Goal: Task Accomplishment & Management: Manage account settings

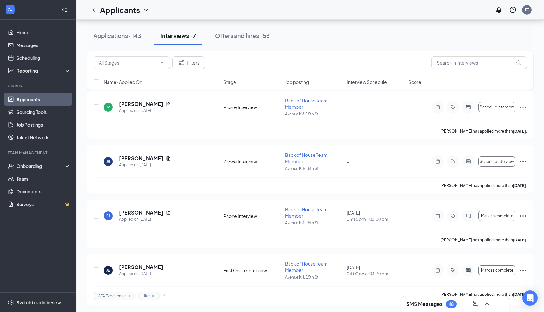
scroll to position [213, 0]
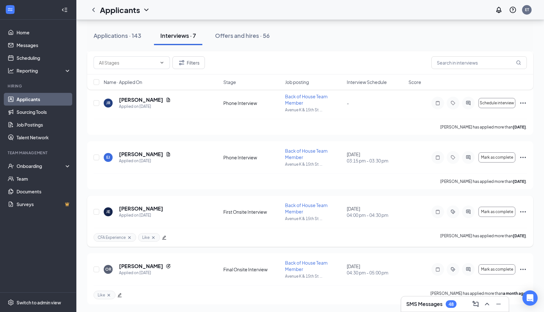
click at [344, 208] on div "[PERSON_NAME] Applied on [DATE] First Onsite Interview Back of House Team Membe…" at bounding box center [310, 215] width 433 height 26
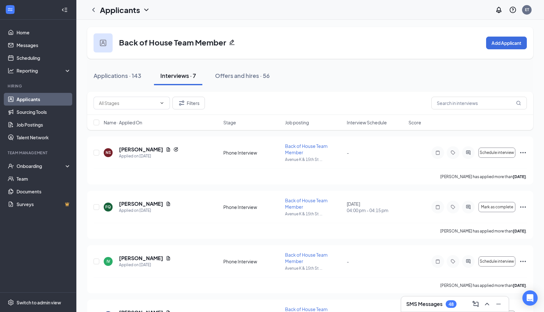
scroll to position [0, 0]
click at [17, 56] on link "Scheduling" at bounding box center [44, 58] width 54 height 13
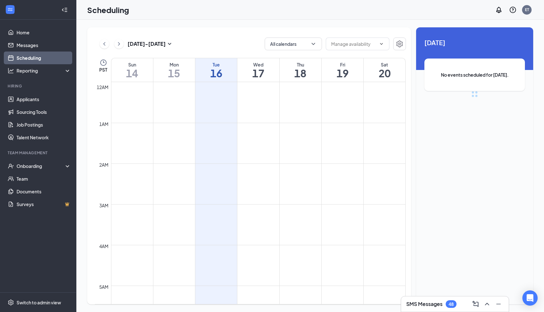
scroll to position [313, 0]
click at [284, 48] on button "Calendars (1)" at bounding box center [293, 44] width 57 height 13
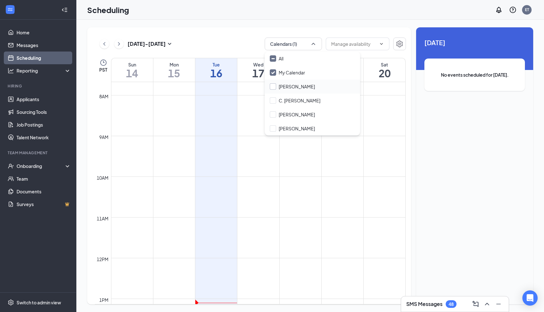
click at [287, 84] on input "[PERSON_NAME]" at bounding box center [292, 86] width 45 height 6
checkbox input "true"
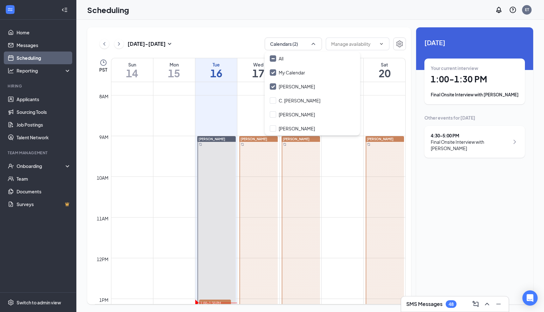
click at [460, 172] on div "Unavailable in basic plan [DATE] Your current interview 1:00 - 1:30 PM Final On…" at bounding box center [474, 165] width 117 height 277
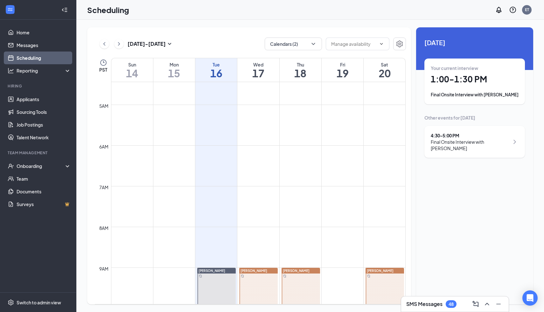
scroll to position [173, 0]
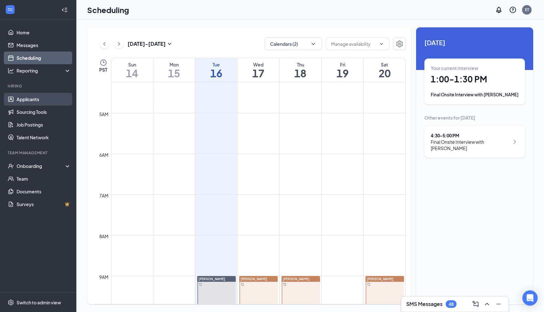
click at [35, 102] on link "Applicants" at bounding box center [44, 99] width 54 height 13
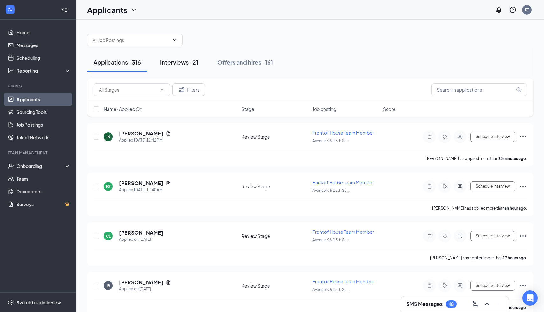
click at [193, 64] on div "Interviews · 21" at bounding box center [179, 62] width 38 height 8
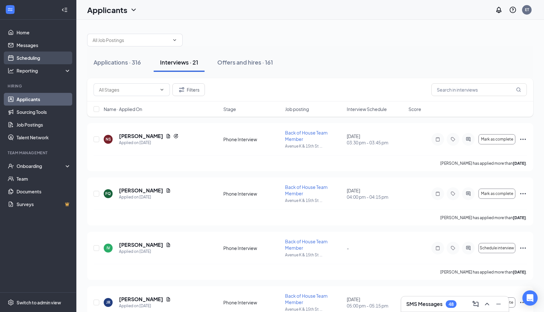
click at [48, 57] on link "Scheduling" at bounding box center [44, 58] width 54 height 13
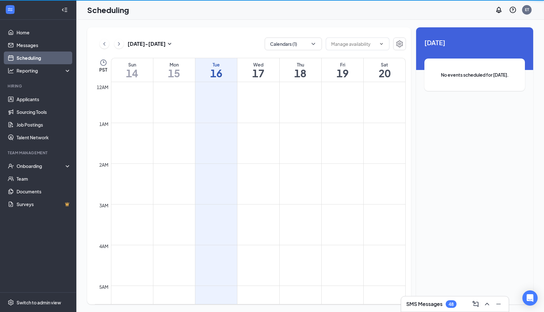
scroll to position [313, 0]
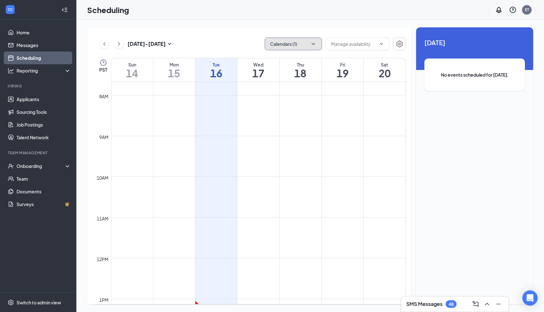
click at [302, 40] on button "Calendars (1)" at bounding box center [293, 44] width 57 height 13
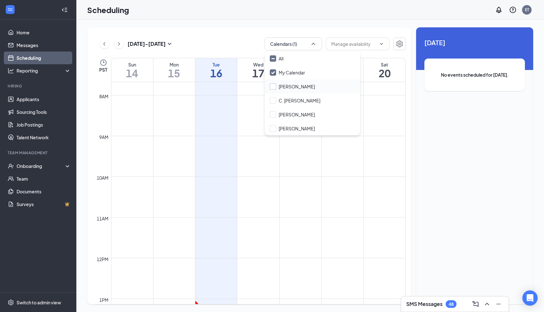
click at [298, 86] on input "[PERSON_NAME]" at bounding box center [292, 86] width 45 height 6
checkbox input "true"
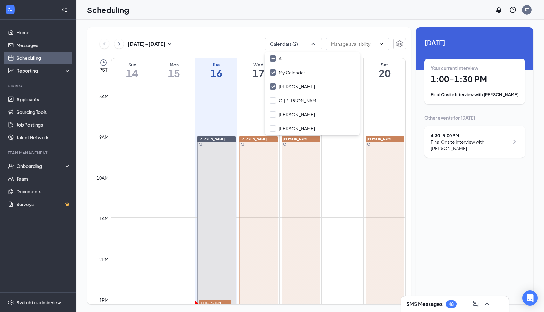
click at [382, 124] on td at bounding box center [258, 121] width 295 height 10
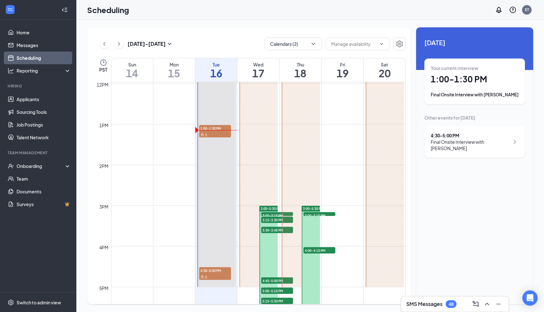
scroll to position [421, 0]
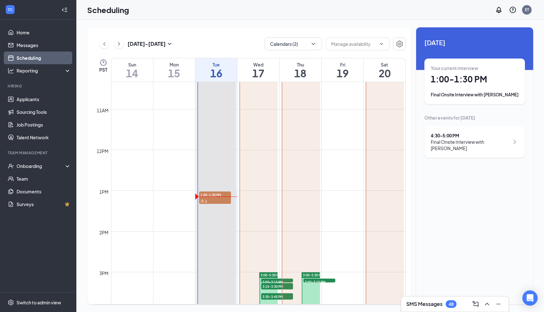
click at [123, 42] on button at bounding box center [119, 44] width 10 height 10
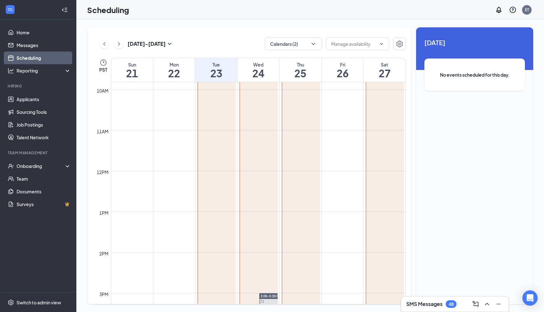
scroll to position [254, 0]
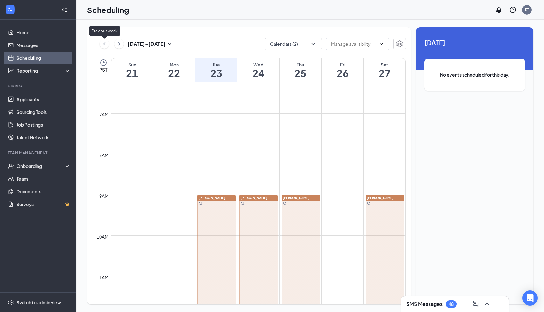
click at [103, 43] on icon "ChevronLeft" at bounding box center [104, 44] width 6 height 8
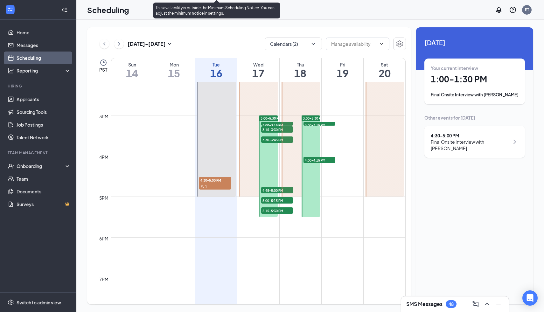
scroll to position [590, 0]
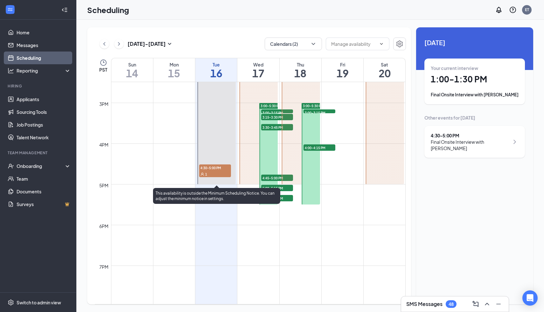
click at [213, 173] on div "1" at bounding box center [215, 174] width 32 height 6
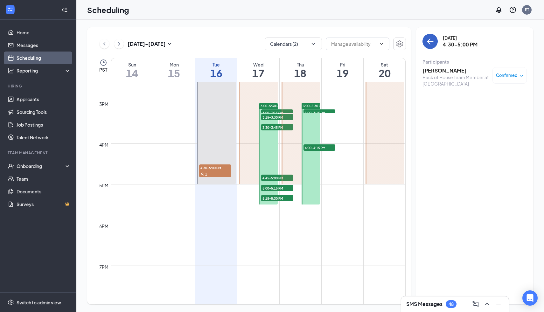
click at [428, 40] on icon "ArrowLeft" at bounding box center [430, 42] width 8 height 8
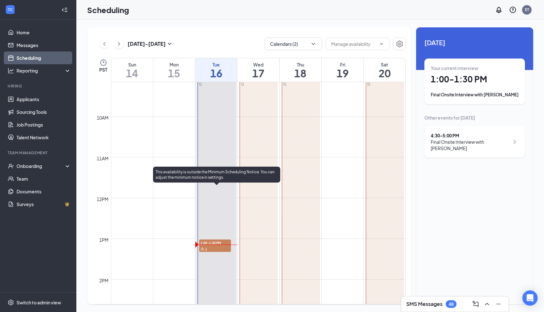
scroll to position [373, 0]
click at [211, 243] on span "1:00-1:30 PM" at bounding box center [215, 242] width 32 height 6
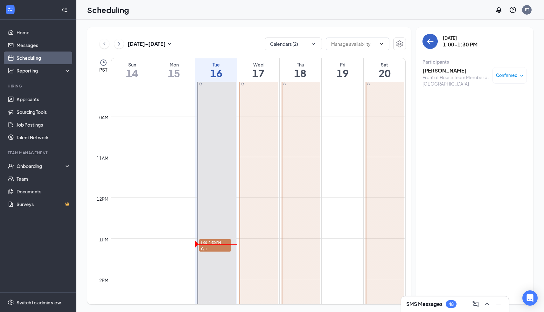
click at [433, 45] on icon "ArrowLeft" at bounding box center [430, 42] width 8 height 8
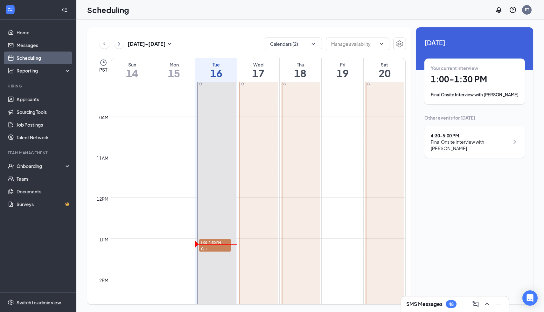
click at [296, 51] on div "[DATE] - [DATE] Calendars (2) PST Sun 14 Mon 15 Tue 16 Wed 17 Thu 18 Fri 19 Sat…" at bounding box center [249, 165] width 324 height 277
click at [307, 41] on button "Calendars (2)" at bounding box center [293, 44] width 57 height 13
click at [222, 30] on div "[DATE] - [DATE] Calendars (2) PST Sun 14 Mon 15 Tue 16 Wed 17 Thu 18 Fri 19 Sat…" at bounding box center [249, 165] width 324 height 277
click at [49, 95] on link "Applicants" at bounding box center [44, 99] width 54 height 13
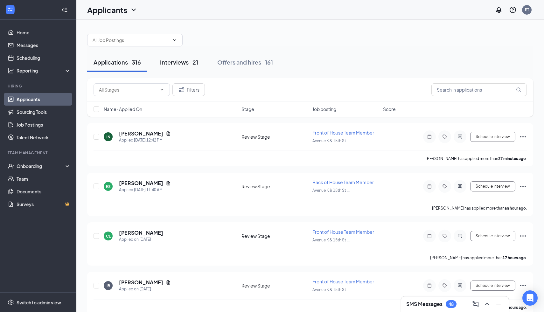
click at [195, 68] on button "Interviews · 21" at bounding box center [179, 62] width 51 height 19
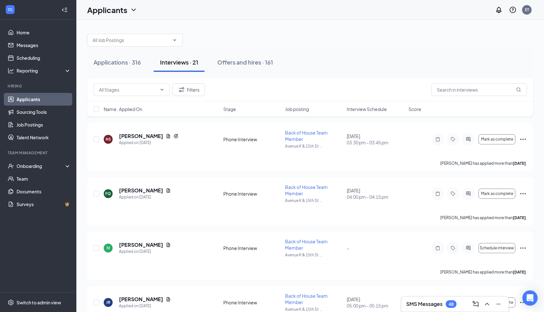
click at [381, 60] on div "Applications · 316 Interviews · 21 Offers and hires · 161" at bounding box center [310, 62] width 446 height 19
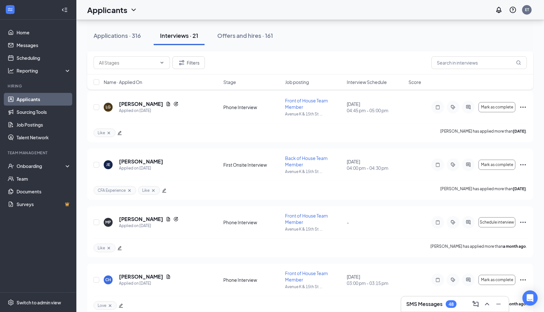
scroll to position [530, 0]
click at [370, 80] on span "Interview Schedule" at bounding box center [367, 82] width 40 height 6
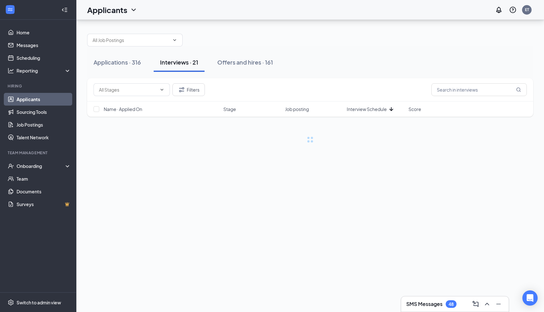
scroll to position [0, 0]
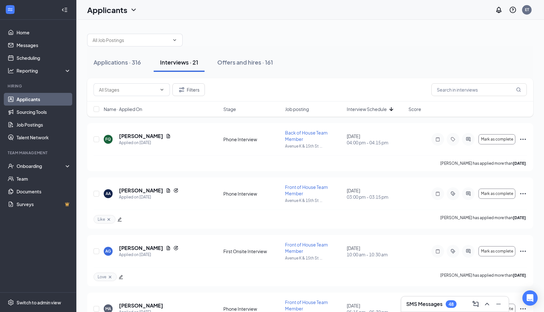
click at [387, 109] on div "Interview Schedule" at bounding box center [376, 109] width 58 height 6
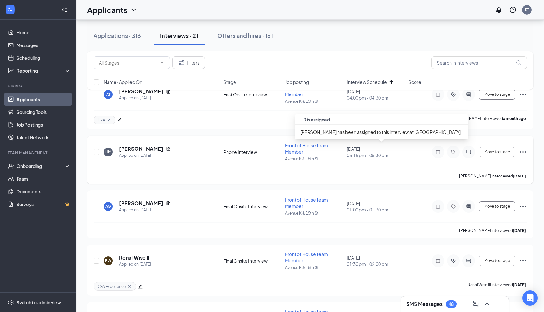
scroll to position [45, 0]
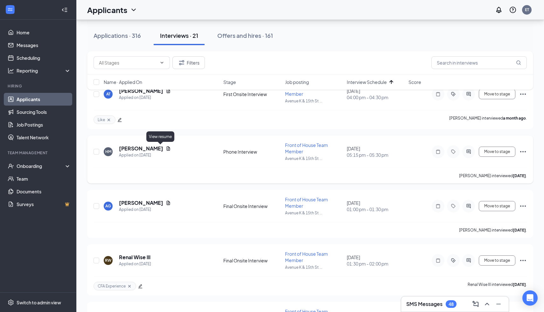
click at [166, 150] on icon "Document" at bounding box center [168, 148] width 5 height 5
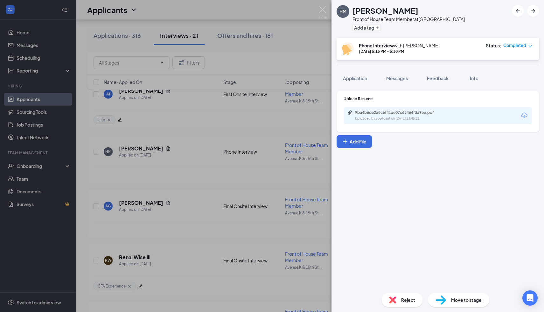
click at [282, 126] on div "HM [PERSON_NAME] Front of House Team Member at [GEOGRAPHIC_DATA] Add a tag Phon…" at bounding box center [272, 156] width 544 height 312
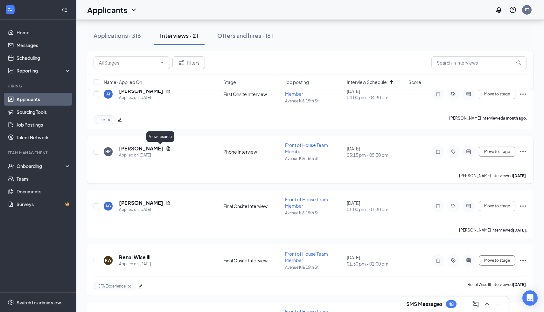
click at [166, 149] on icon "Document" at bounding box center [168, 148] width 5 height 5
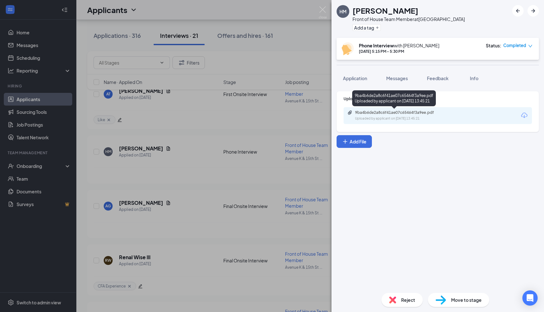
click at [409, 111] on div "9ba4b6de2a8c6f41ae07c65464f3a9ee.pdf" at bounding box center [399, 112] width 89 height 5
click at [294, 121] on div "HM [PERSON_NAME] Front of House Team Member at [GEOGRAPHIC_DATA] Add a tag Phon…" at bounding box center [272, 156] width 544 height 312
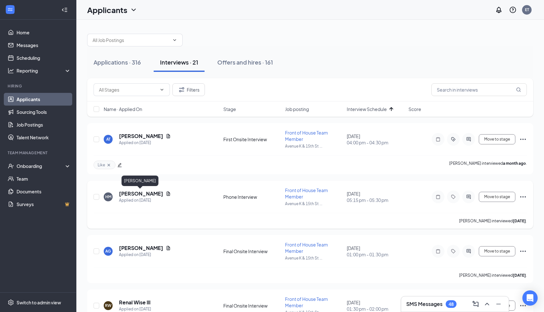
click at [150, 192] on h5 "[PERSON_NAME]" at bounding box center [141, 193] width 44 height 7
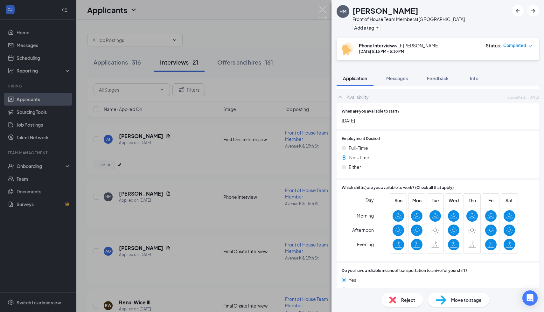
scroll to position [346, 0]
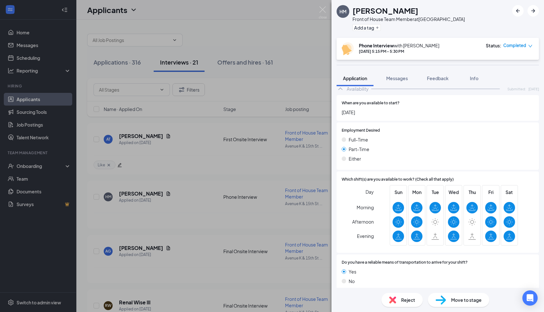
click at [327, 11] on div "HM [PERSON_NAME] Front of House Team Member at [GEOGRAPHIC_DATA] Add a tag Phon…" at bounding box center [272, 156] width 544 height 312
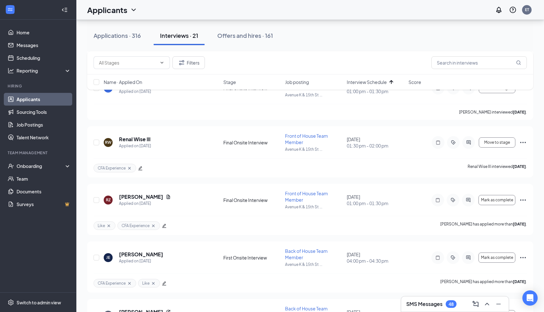
scroll to position [156, 0]
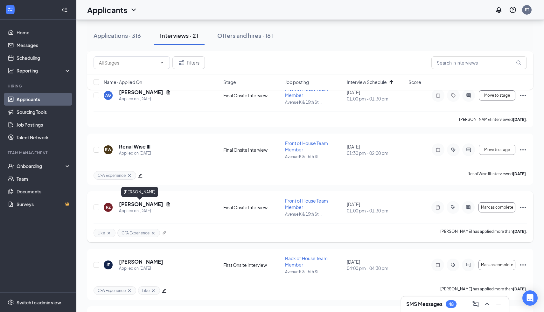
click at [145, 203] on h5 "[PERSON_NAME]" at bounding box center [141, 204] width 44 height 7
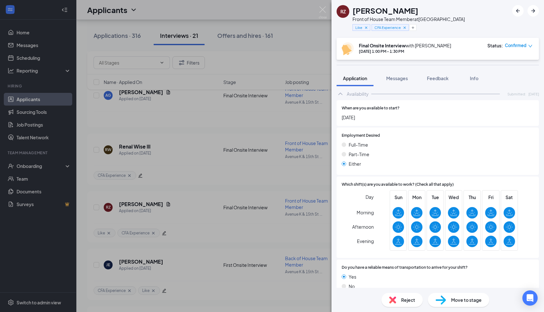
scroll to position [339, 0]
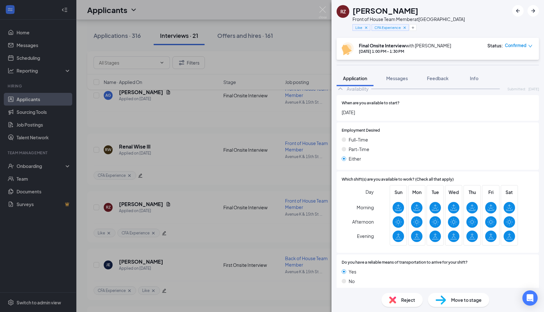
click at [314, 40] on div "RZ [PERSON_NAME] Front of House Team Member at Avenue K & 15th St. SW Like CFA …" at bounding box center [272, 156] width 544 height 312
